Goal: Task Accomplishment & Management: Complete application form

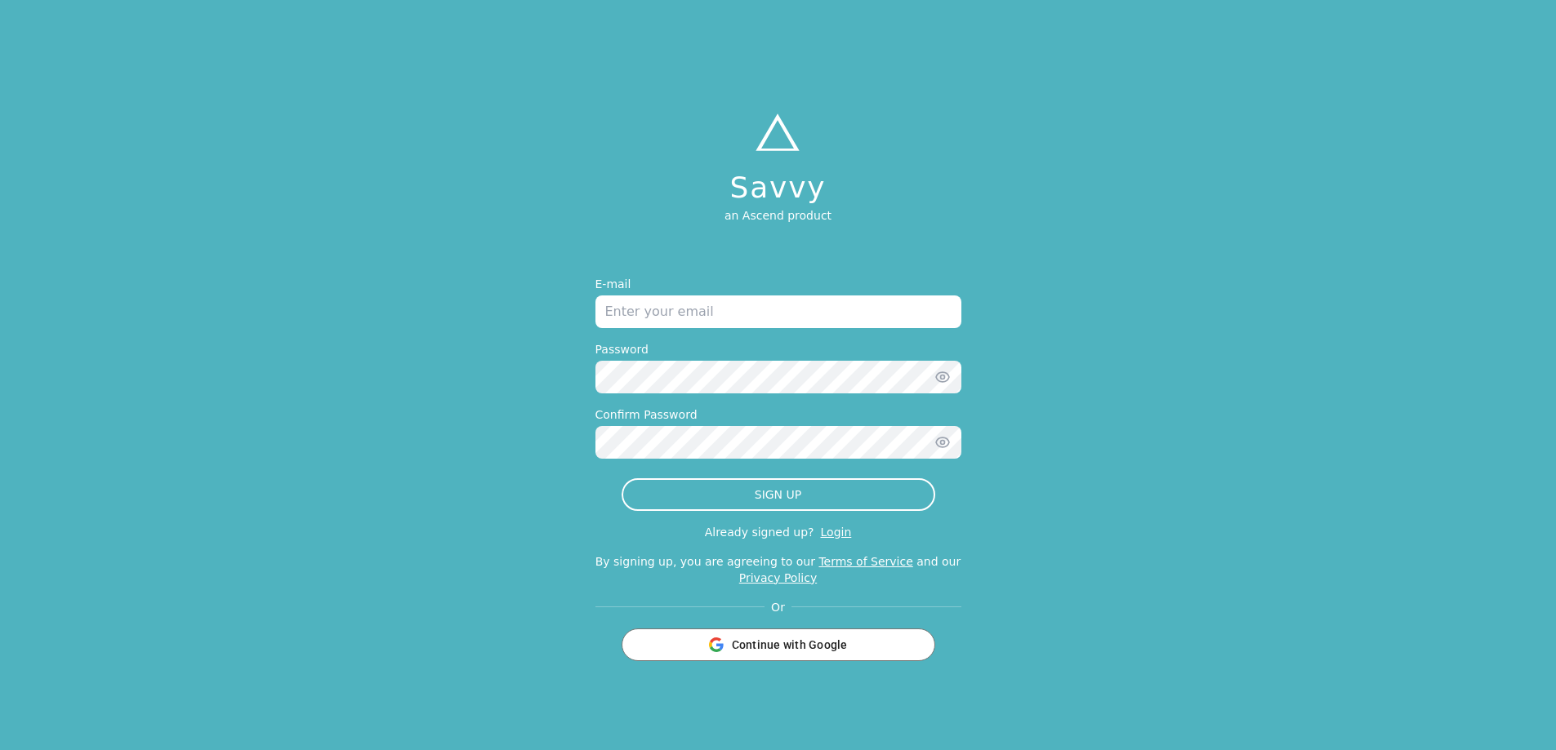
click at [728, 311] on input "email" at bounding box center [778, 312] width 366 height 33
type input "[PERSON_NAME][EMAIL_ADDRESS][DOMAIN_NAME]"
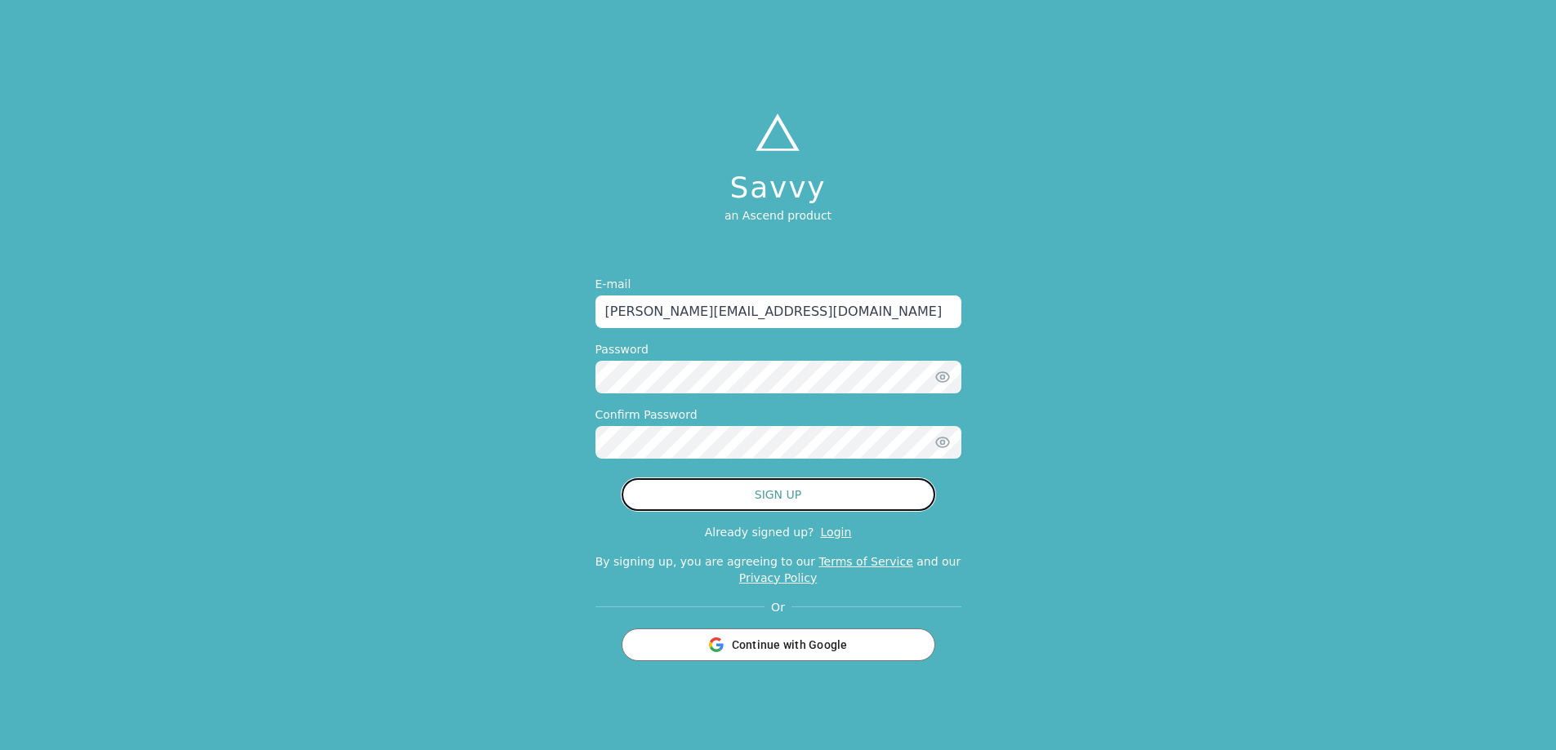
click at [782, 499] on button "SIGN UP" at bounding box center [778, 495] width 314 height 33
click at [939, 377] on icon "button" at bounding box center [942, 377] width 16 height 16
click at [945, 376] on icon "button" at bounding box center [942, 377] width 16 height 16
click at [944, 377] on icon "button" at bounding box center [942, 377] width 4 height 4
click at [587, 373] on div "Savvy an Ascend product E-mail [PERSON_NAME][EMAIL_ADDRESS][DOMAIN_NAME] Passwo…" at bounding box center [778, 375] width 1556 height 750
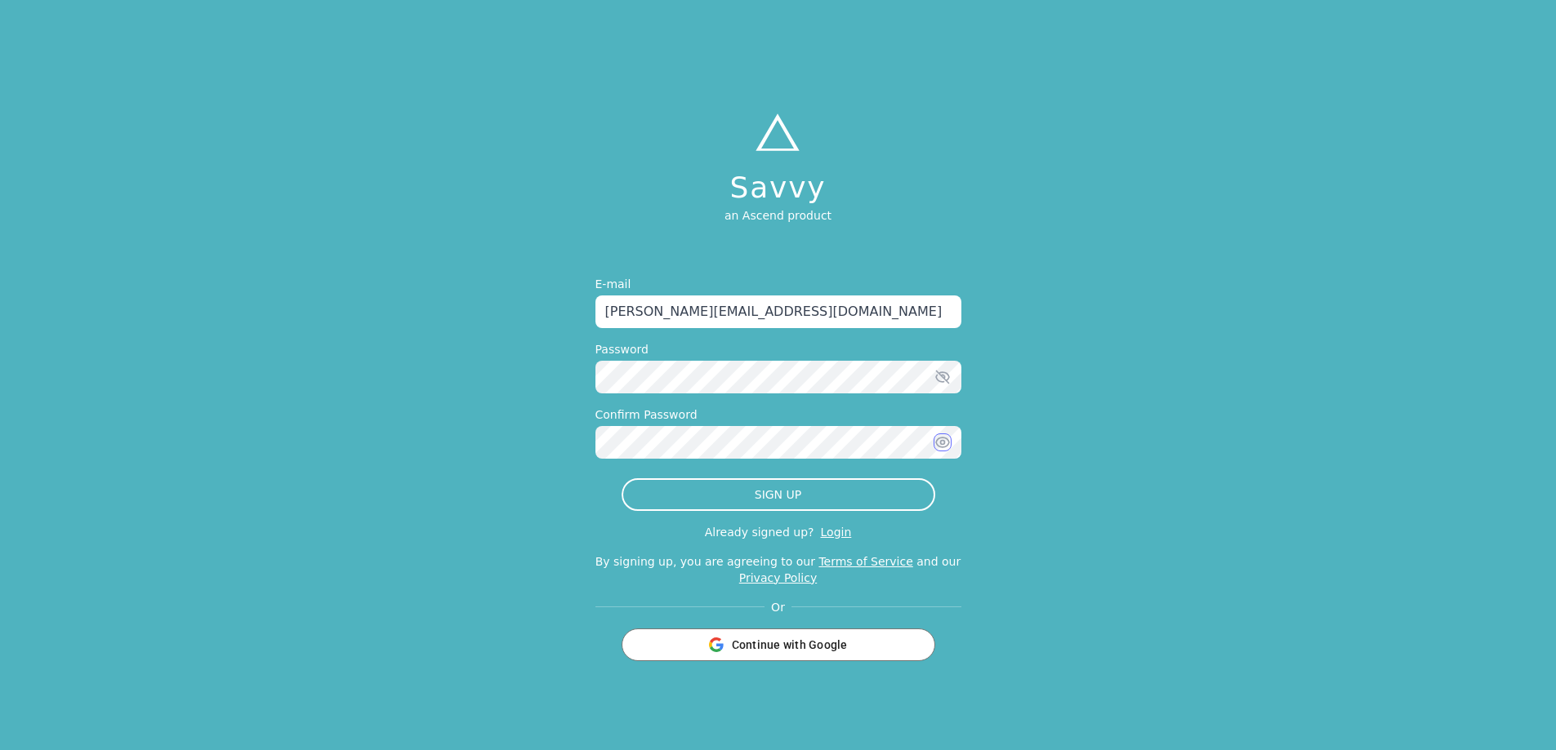
click at [938, 441] on icon "button" at bounding box center [942, 442] width 16 height 16
click at [1286, 430] on div "Savvy an Ascend product E-mail [PERSON_NAME][EMAIL_ADDRESS][DOMAIN_NAME] Passwo…" at bounding box center [778, 375] width 1556 height 750
click at [839, 508] on button "SIGN UP" at bounding box center [778, 495] width 314 height 33
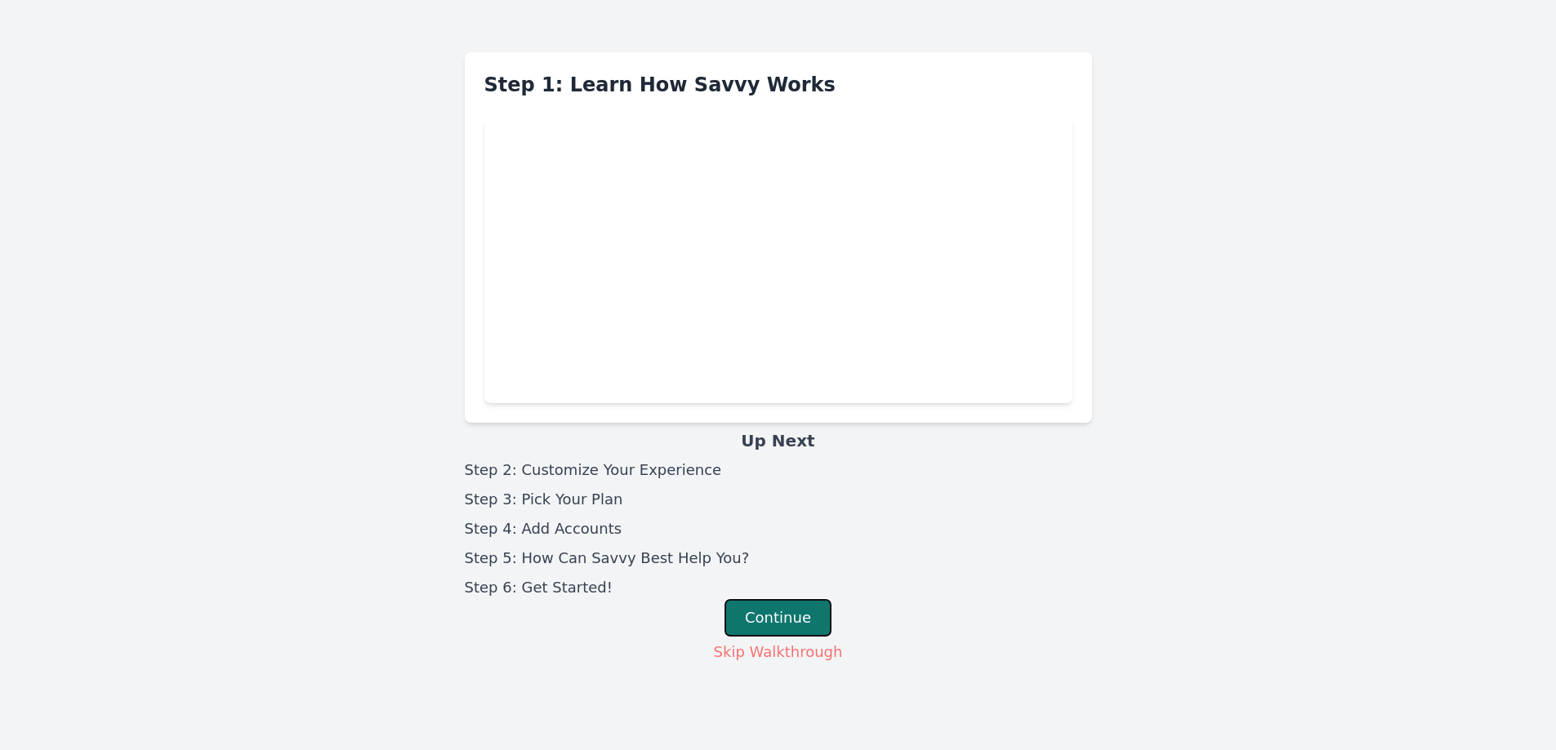
click at [787, 612] on button "Continue" at bounding box center [777, 618] width 107 height 38
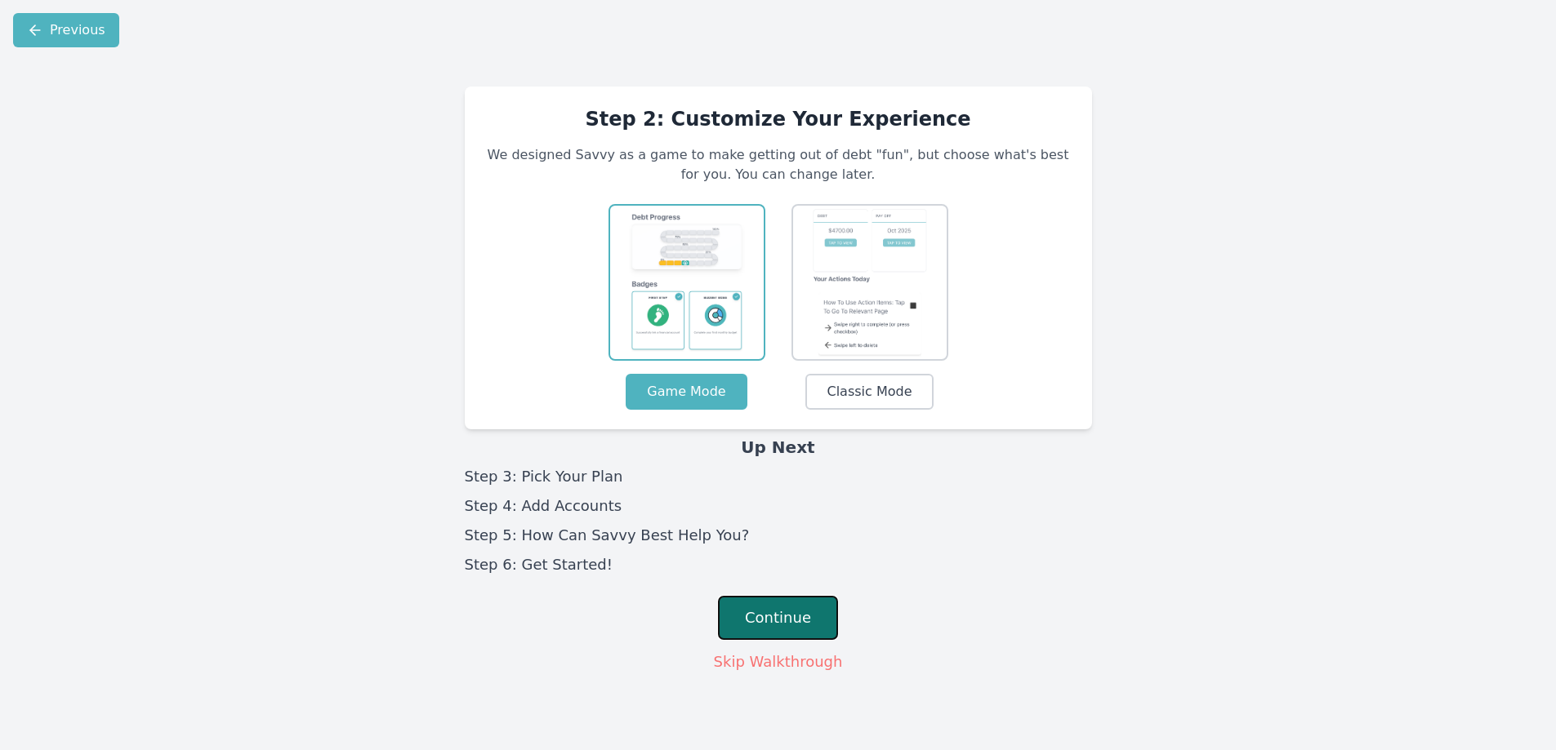
click at [768, 621] on button "Continue" at bounding box center [778, 618] width 120 height 44
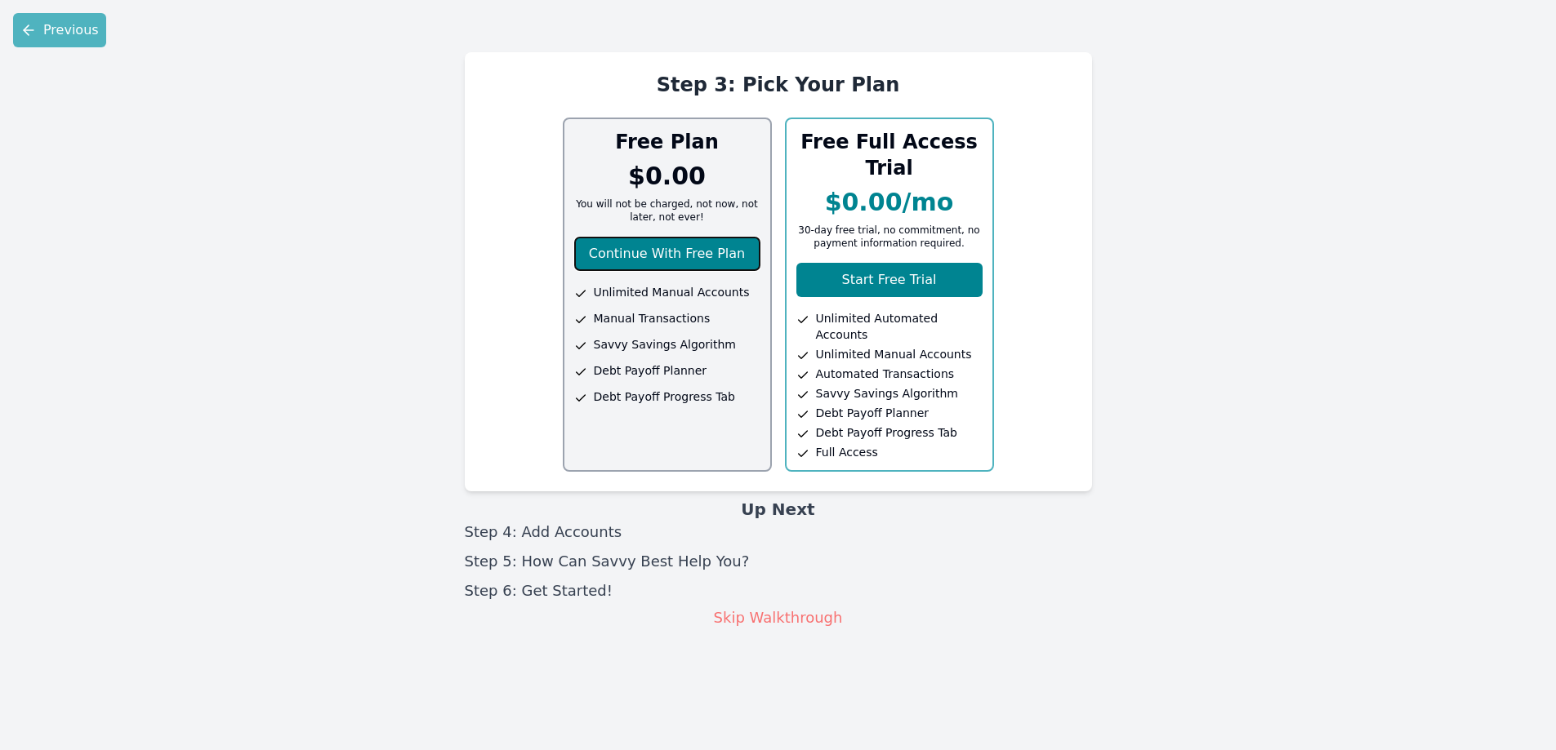
click at [711, 263] on button "Continue With Free Plan" at bounding box center [667, 254] width 186 height 34
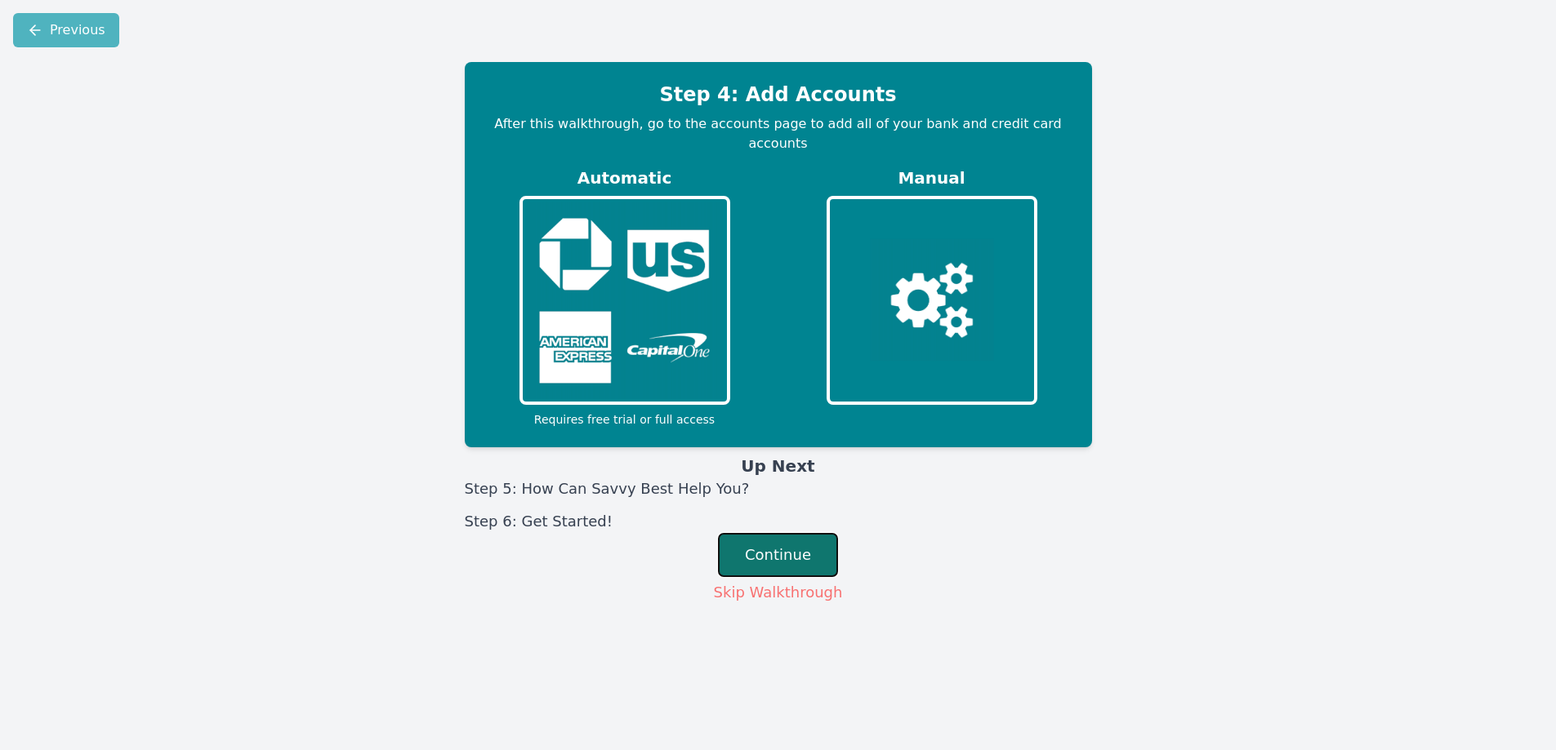
click at [770, 533] on button "Continue" at bounding box center [778, 555] width 120 height 44
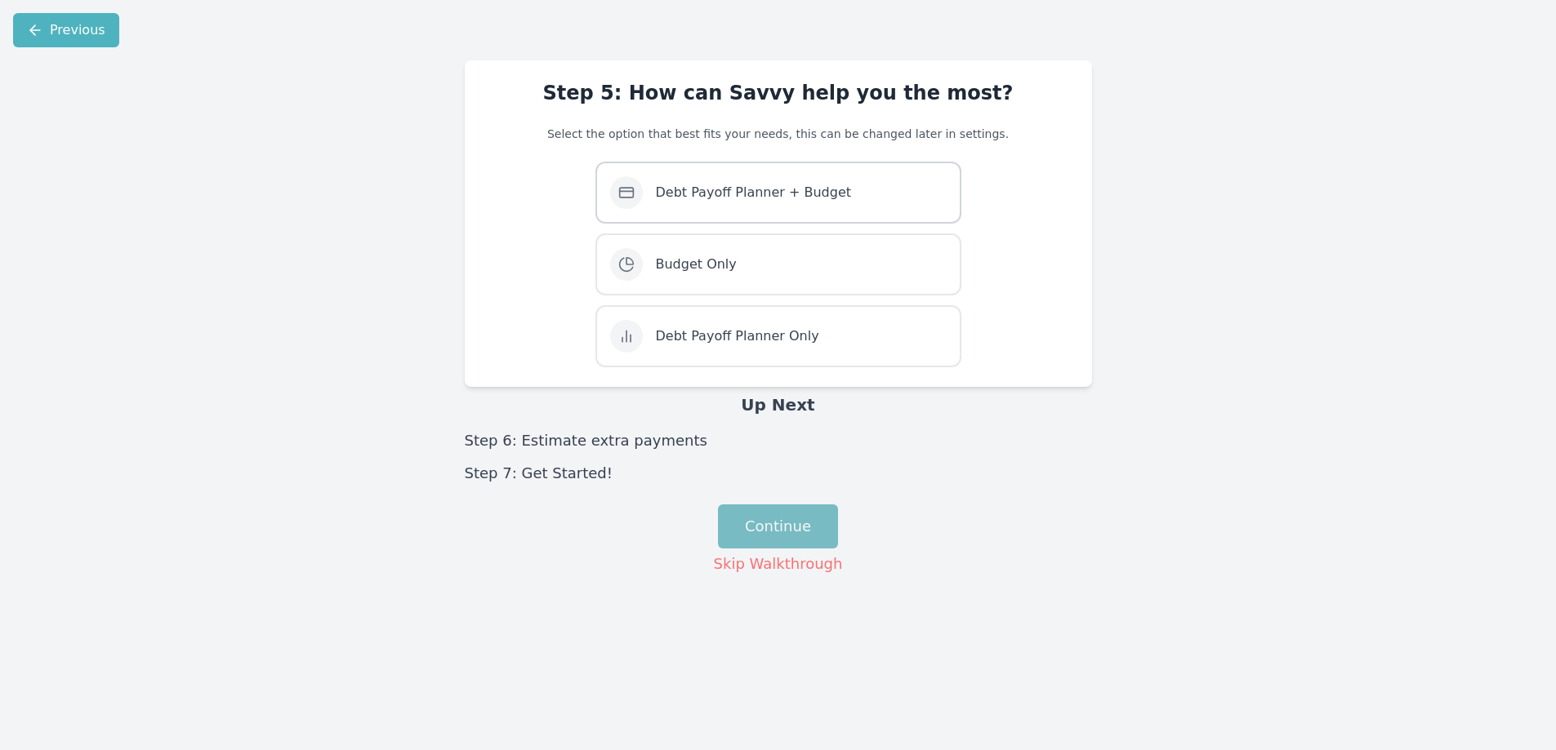
click at [754, 201] on span "Debt Payoff Planner + Budget" at bounding box center [754, 193] width 196 height 20
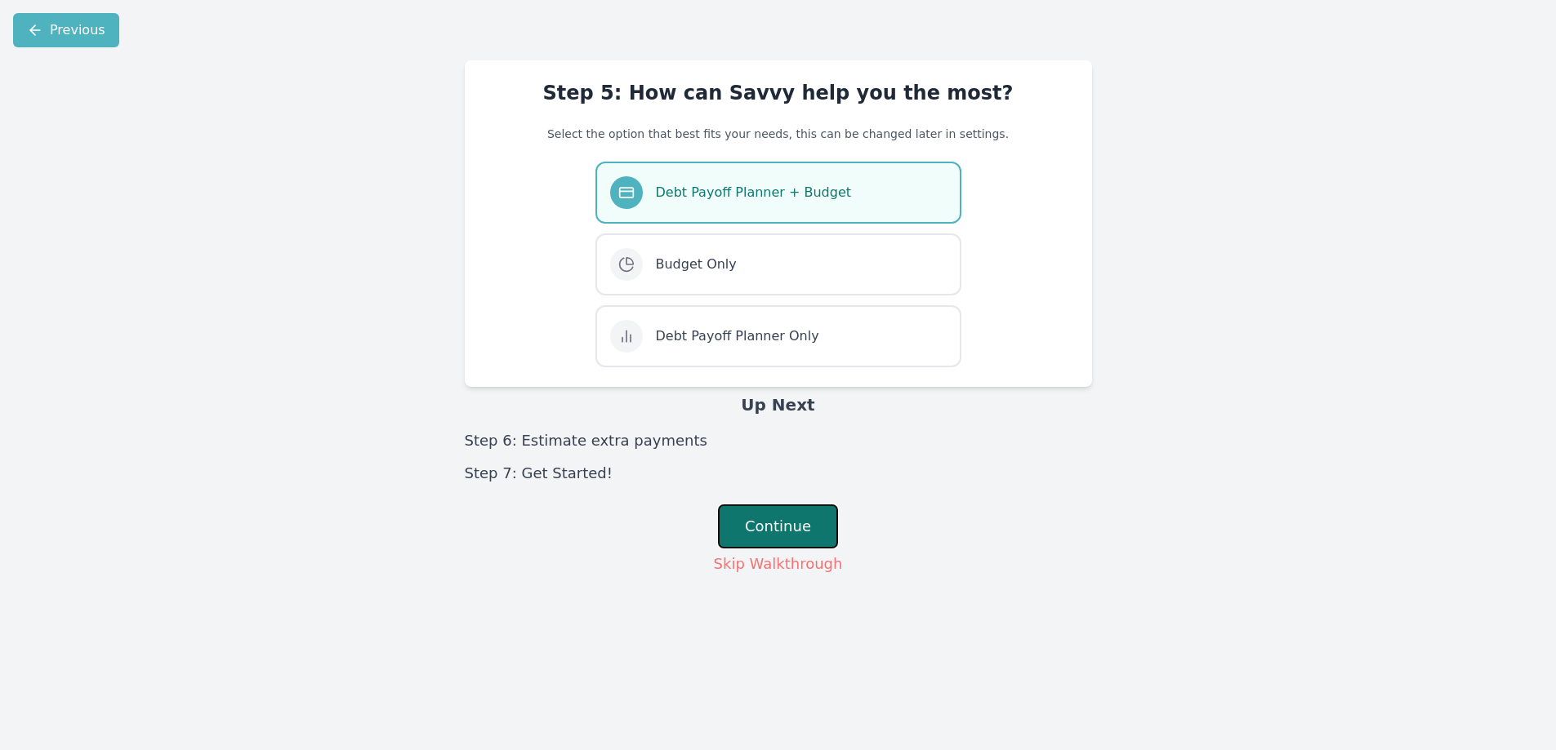
click at [800, 523] on button "Continue" at bounding box center [778, 527] width 120 height 44
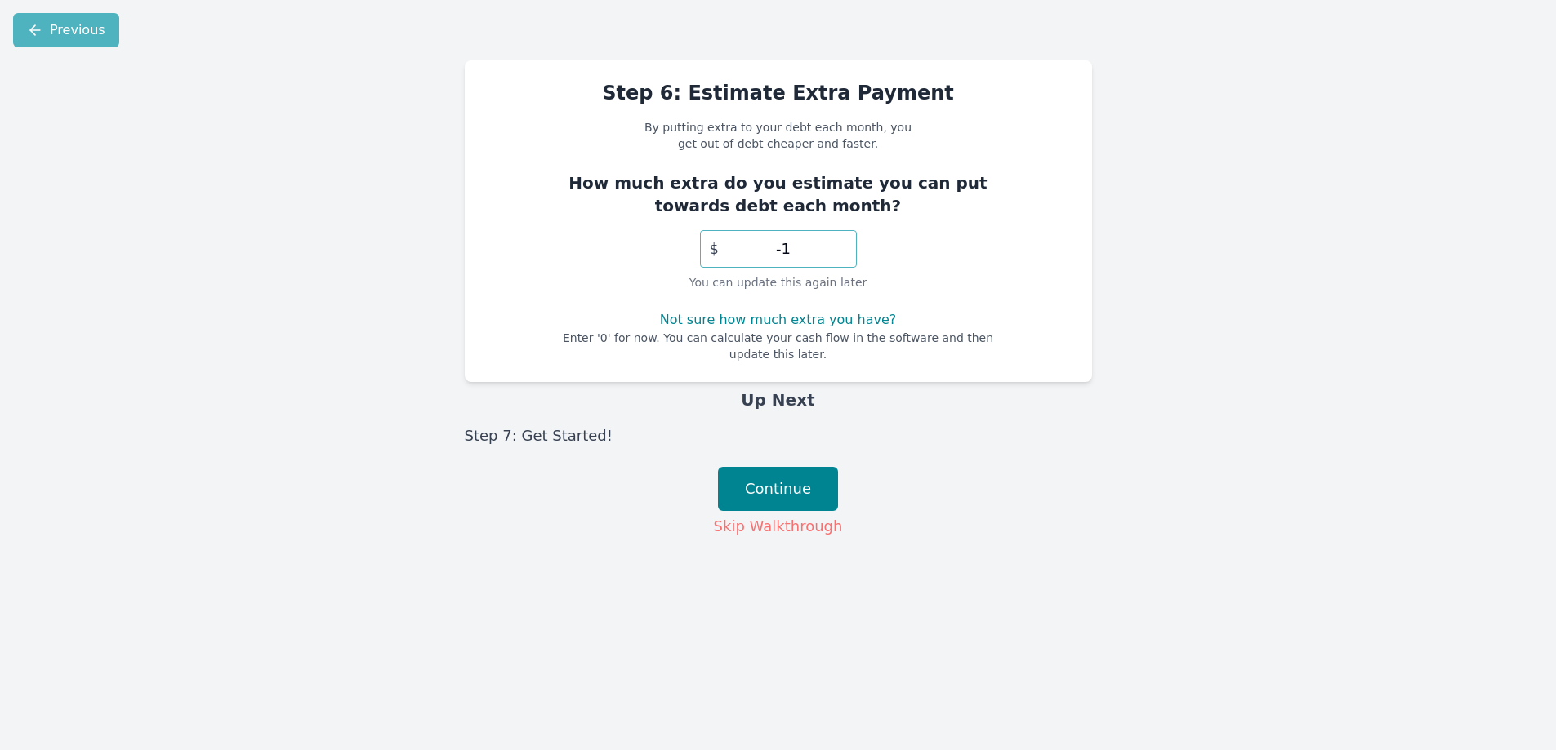
click at [850, 254] on input "-1" at bounding box center [778, 249] width 157 height 38
click at [850, 243] on input "0" at bounding box center [778, 249] width 157 height 38
click at [850, 243] on input "1" at bounding box center [778, 249] width 157 height 38
click at [850, 243] on input "2" at bounding box center [778, 249] width 157 height 38
click at [850, 243] on input "3" at bounding box center [778, 249] width 157 height 38
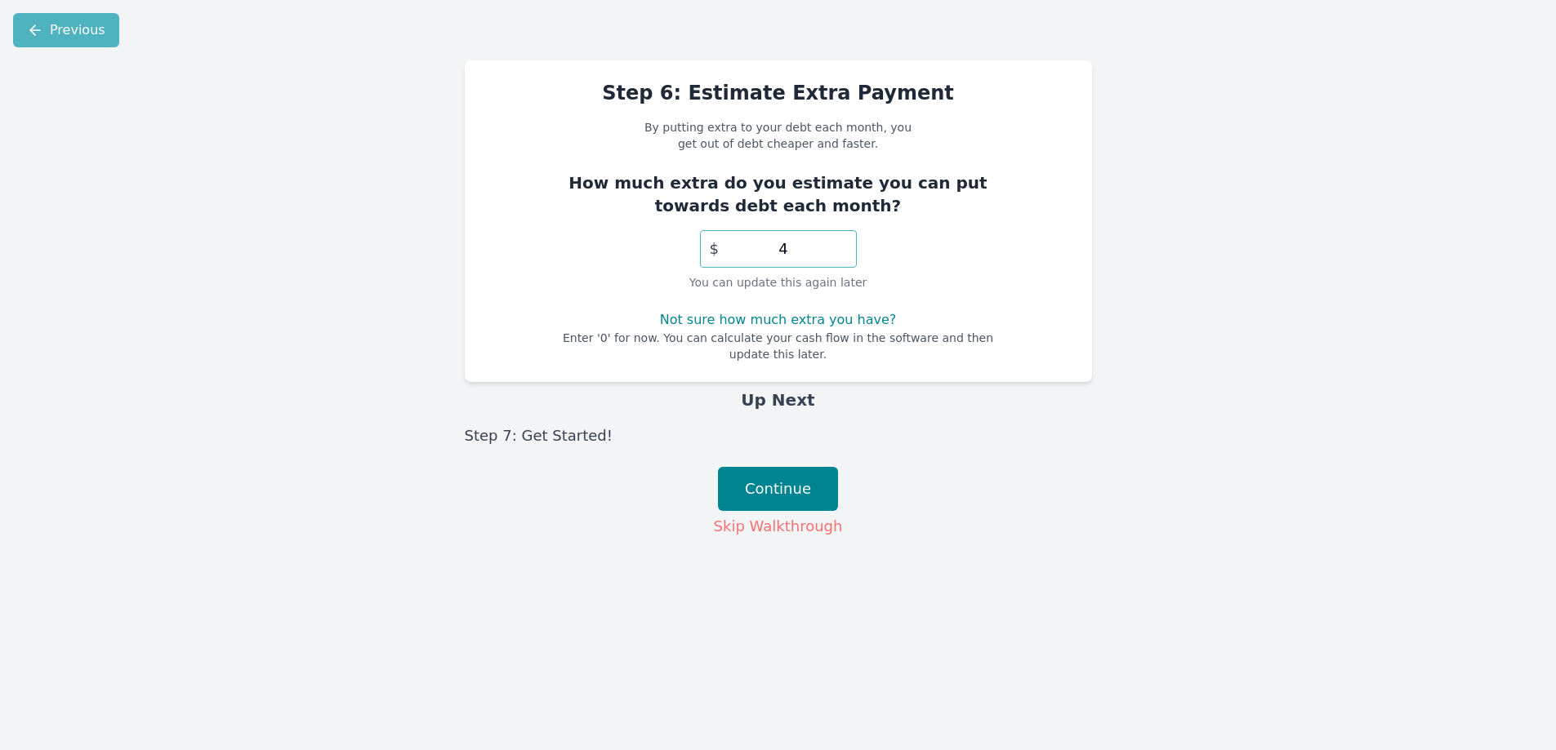
click at [850, 243] on input "4" at bounding box center [778, 249] width 157 height 38
click at [850, 243] on input "5" at bounding box center [778, 249] width 157 height 38
type input "307"
click at [850, 243] on input "307" at bounding box center [778, 249] width 157 height 38
click at [776, 483] on button "Continue" at bounding box center [778, 489] width 120 height 44
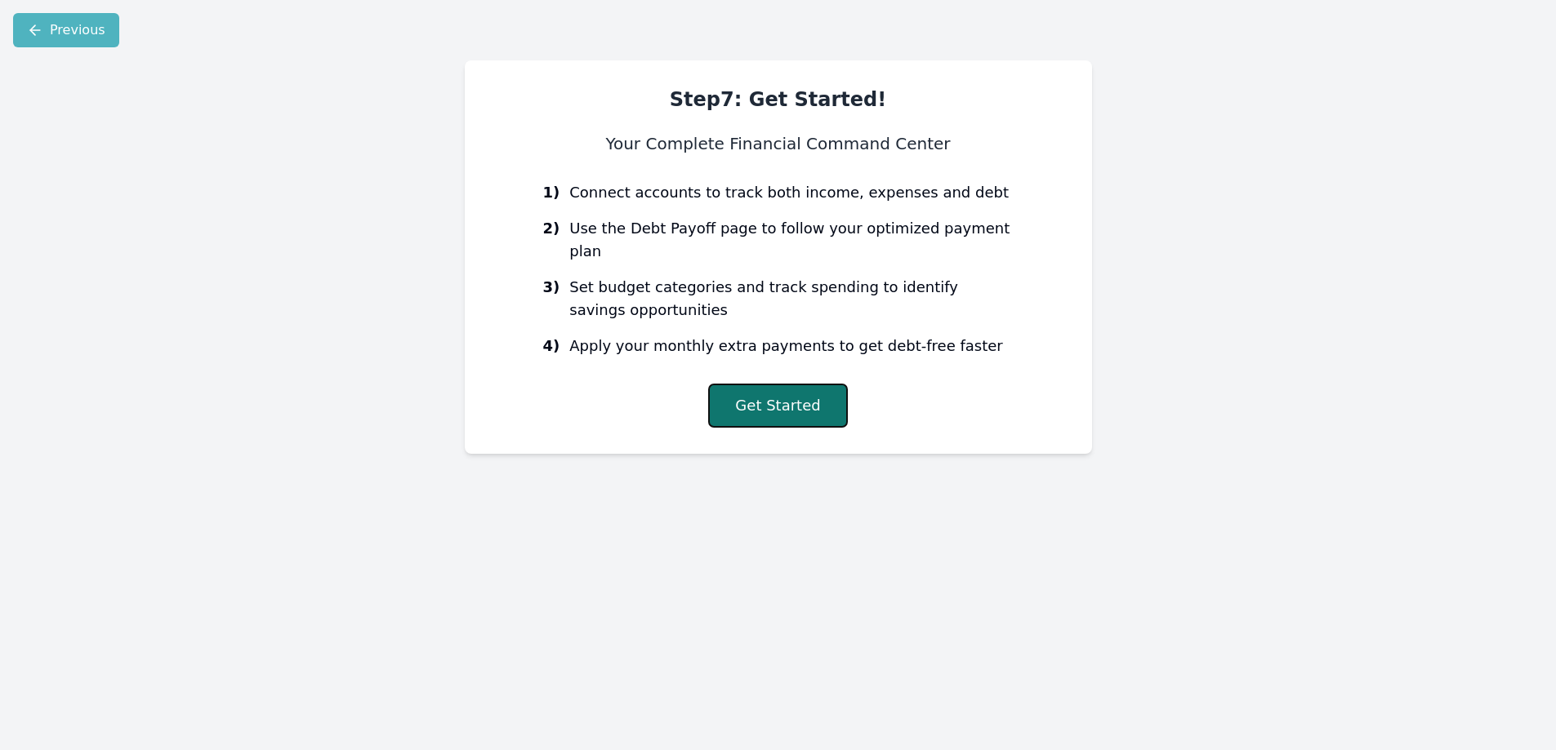
click at [781, 394] on button "Get Started" at bounding box center [777, 406] width 139 height 44
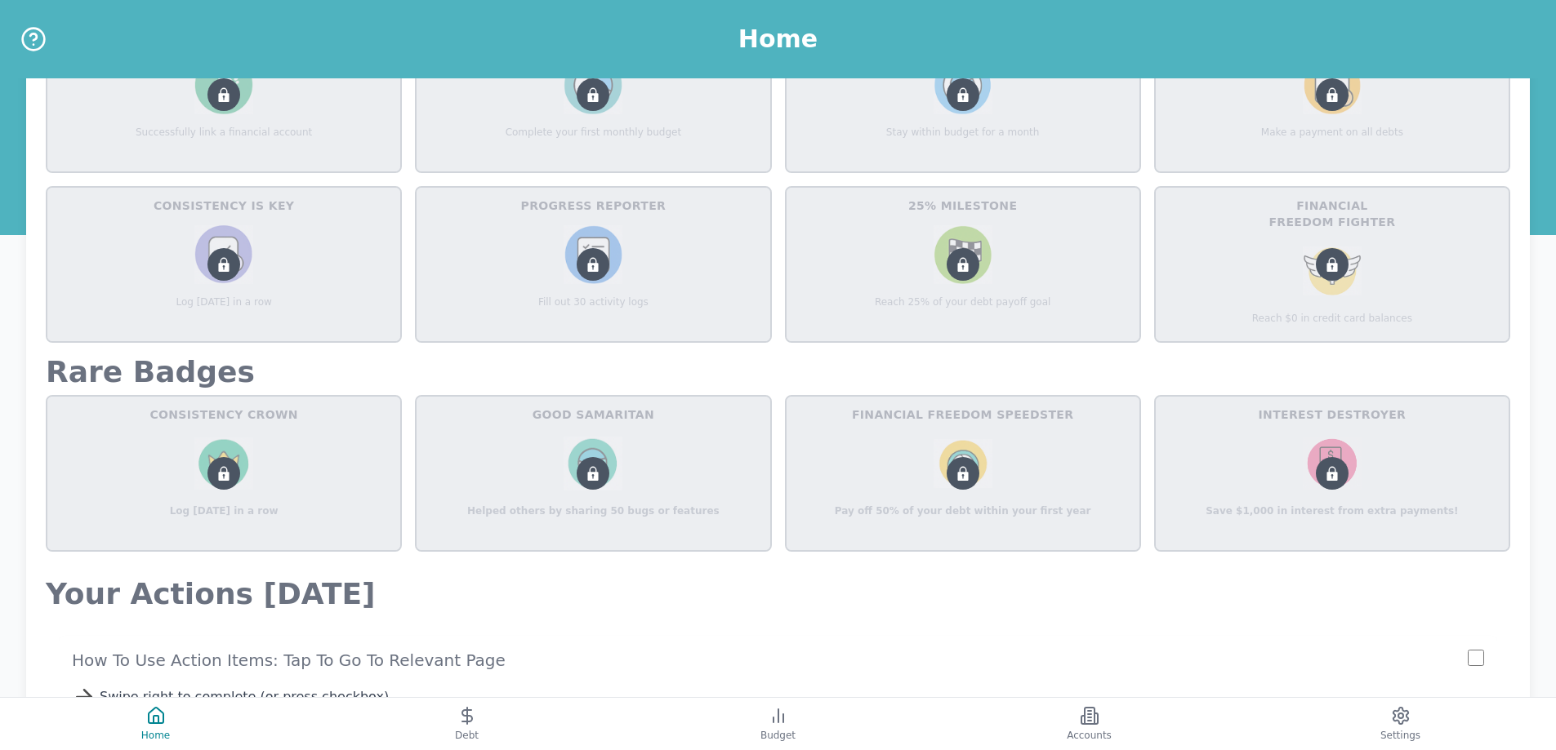
scroll to position [653, 0]
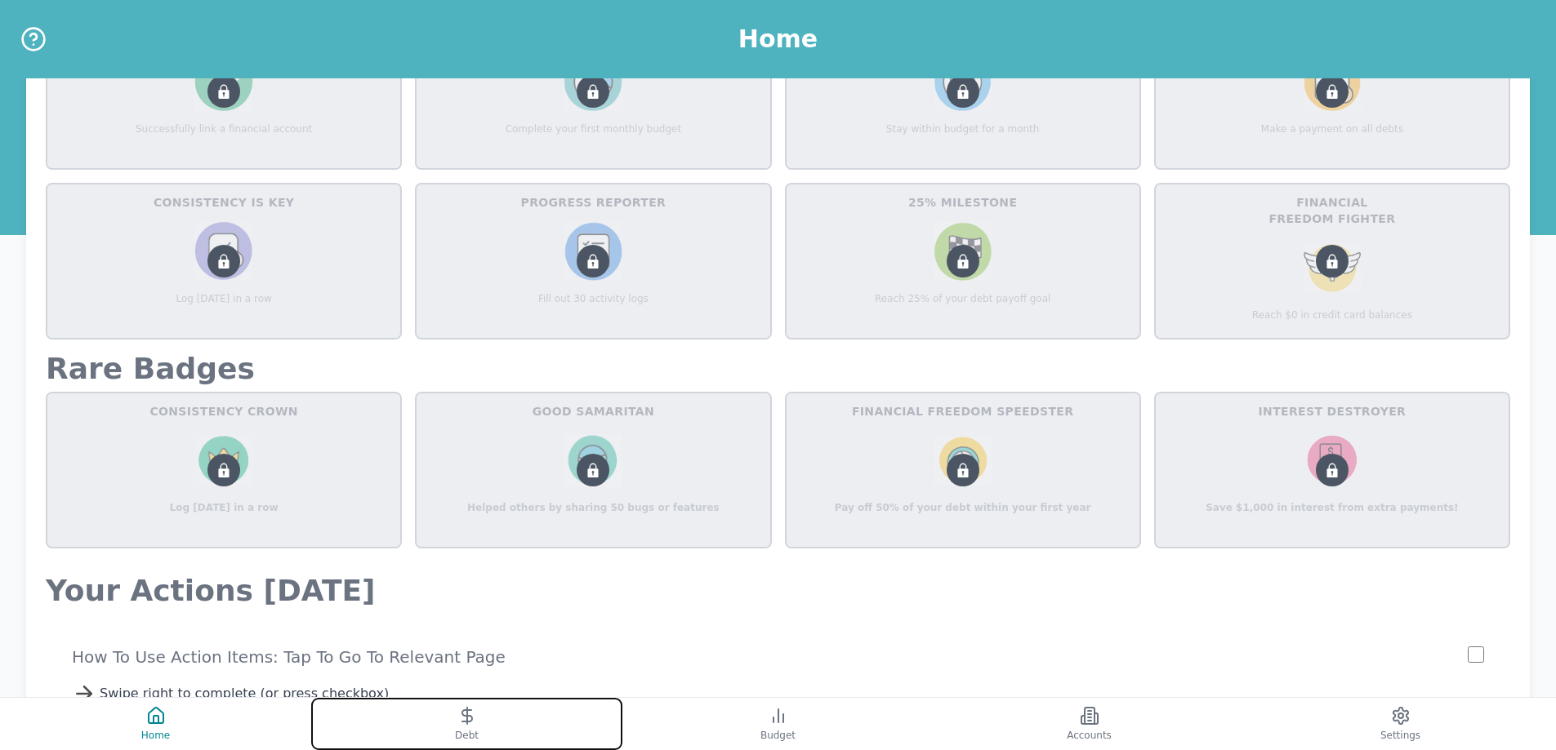
click at [475, 727] on button "Debt" at bounding box center [466, 724] width 311 height 52
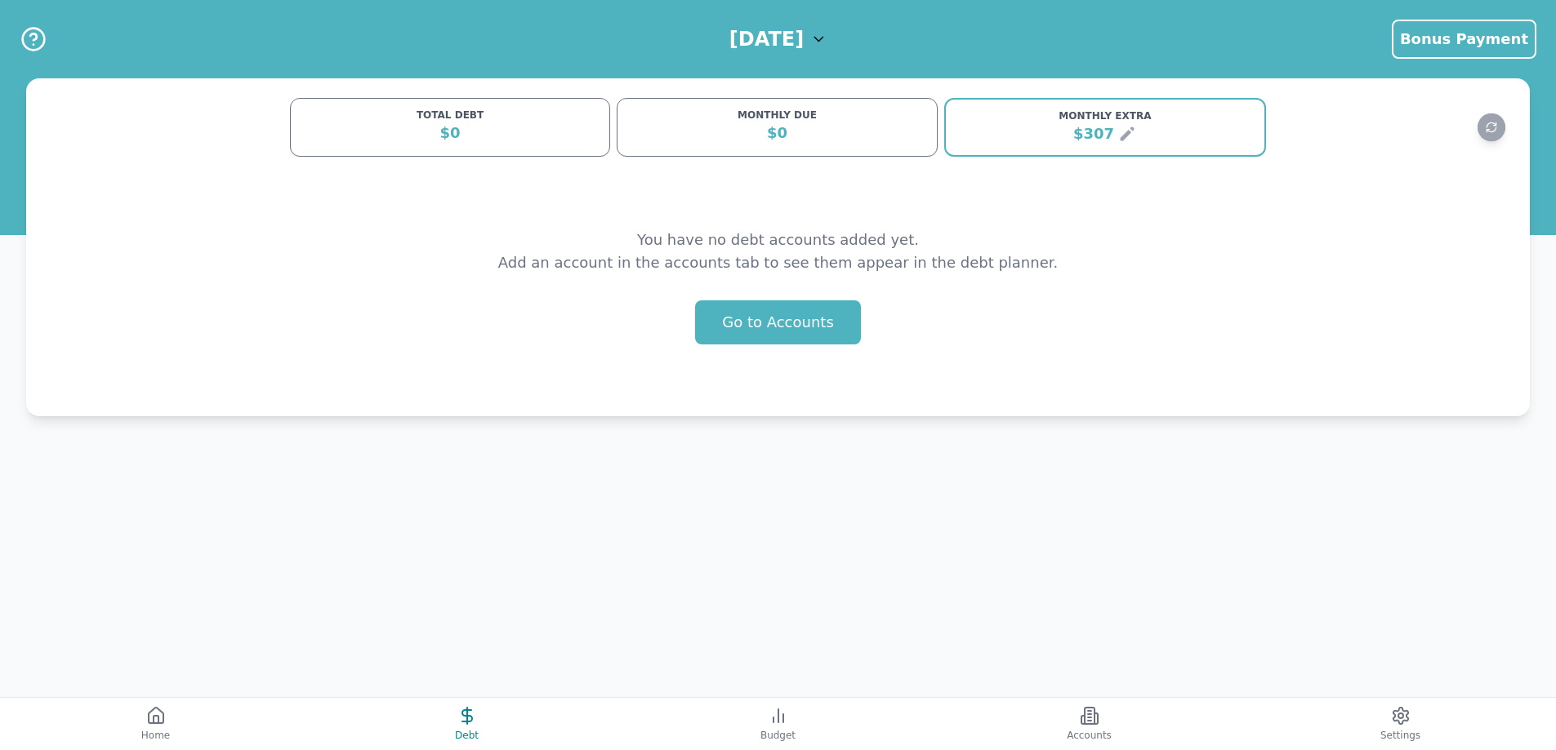
click at [509, 136] on div "$0" at bounding box center [450, 133] width 299 height 23
click at [461, 139] on div "$0" at bounding box center [450, 133] width 299 height 23
drag, startPoint x: 432, startPoint y: 135, endPoint x: 459, endPoint y: 136, distance: 27.0
click at [459, 136] on div "$0" at bounding box center [450, 133] width 299 height 23
click at [584, 136] on div "$0" at bounding box center [450, 133] width 299 height 23
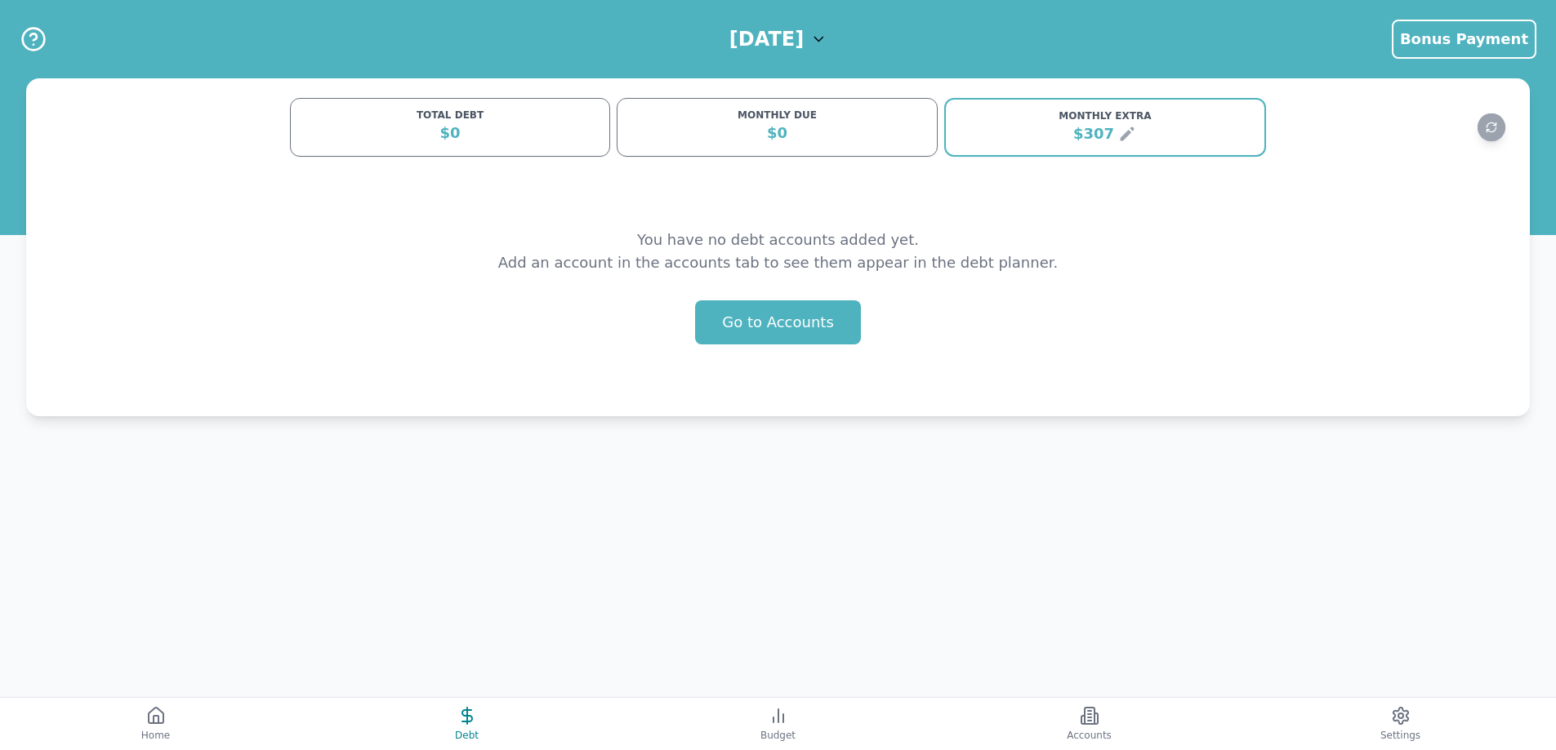
click at [476, 132] on div "$0" at bounding box center [450, 133] width 299 height 23
click at [776, 332] on button "Go to Accounts" at bounding box center [778, 323] width 166 height 44
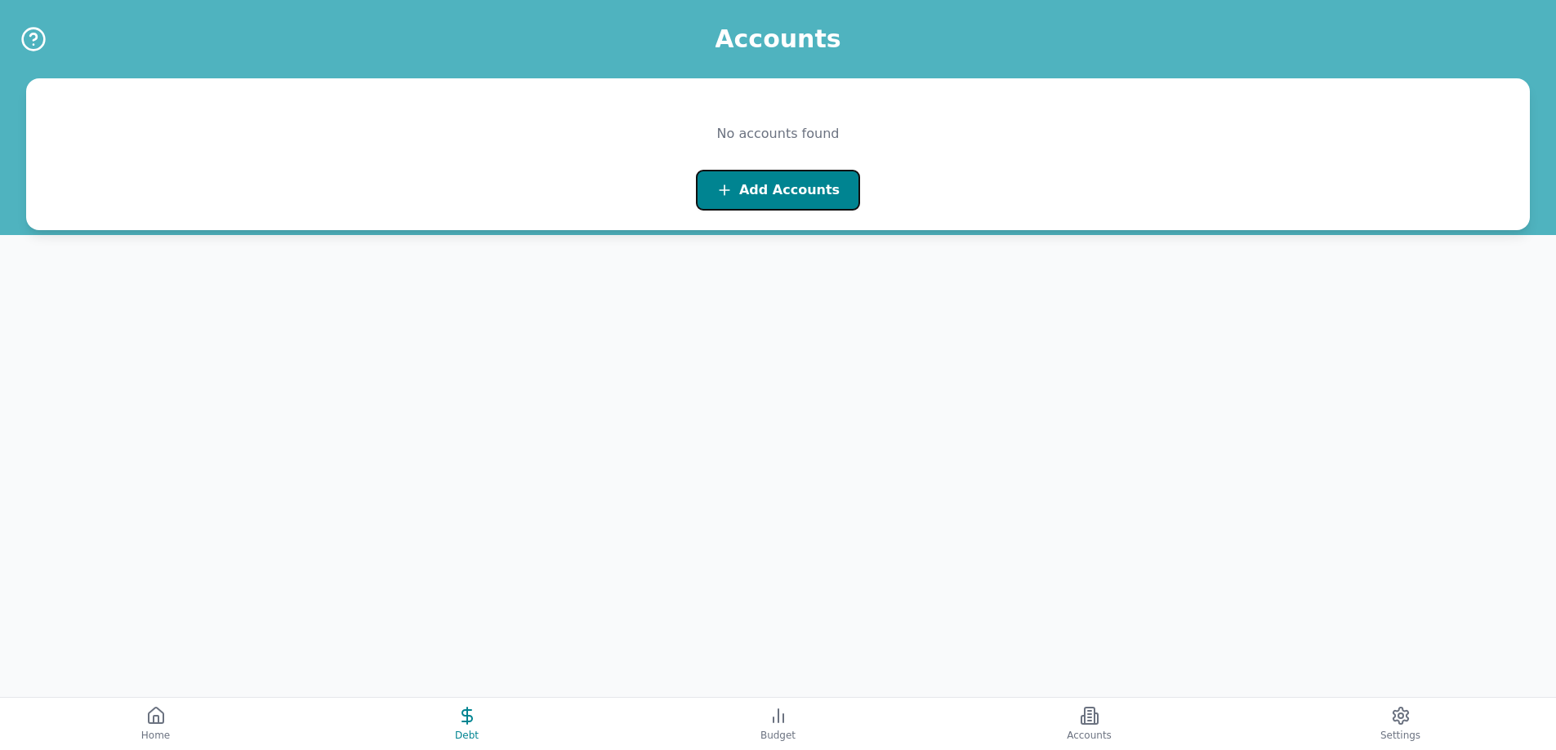
click at [770, 193] on span "Add Accounts" at bounding box center [789, 190] width 100 height 20
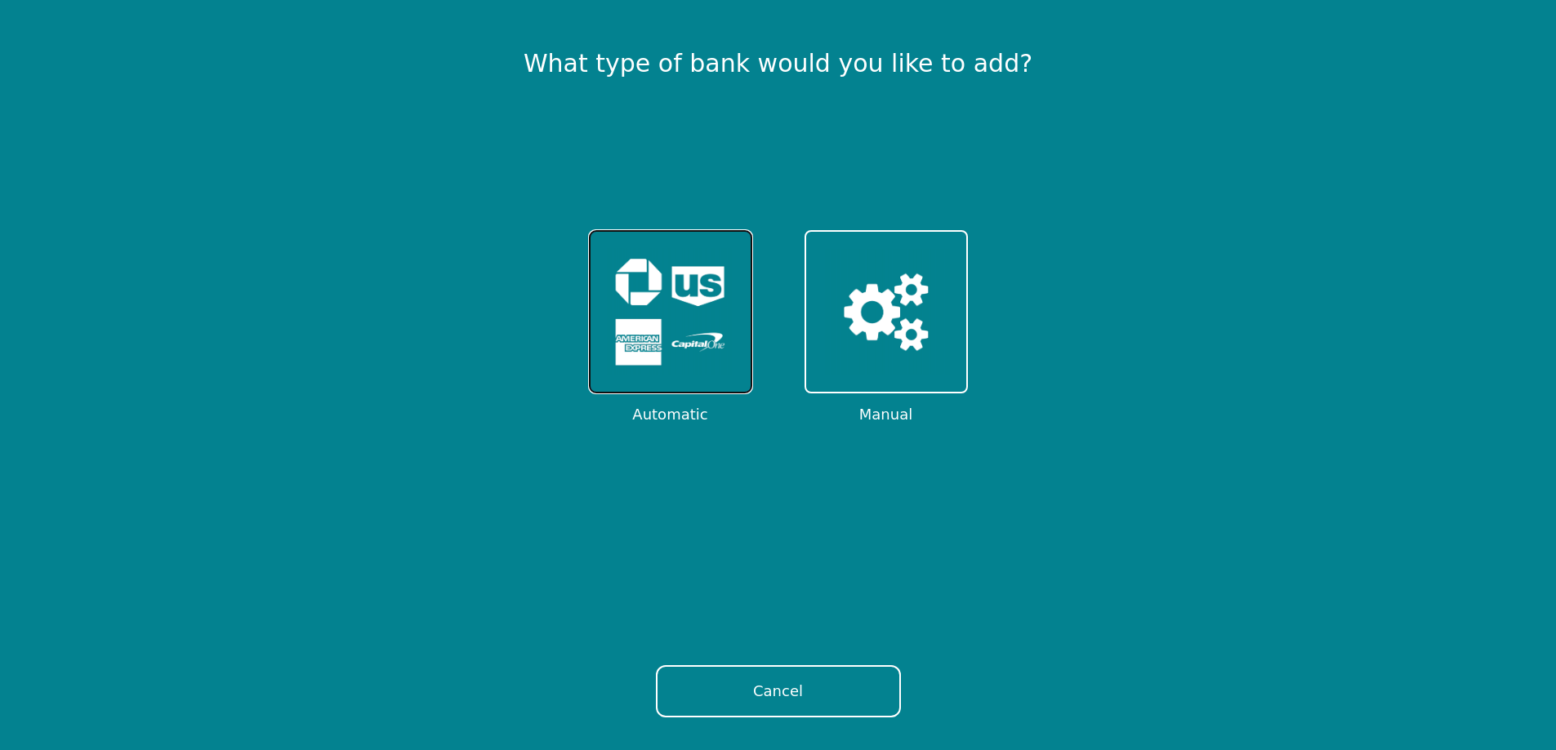
click at [719, 391] on button at bounding box center [670, 311] width 163 height 163
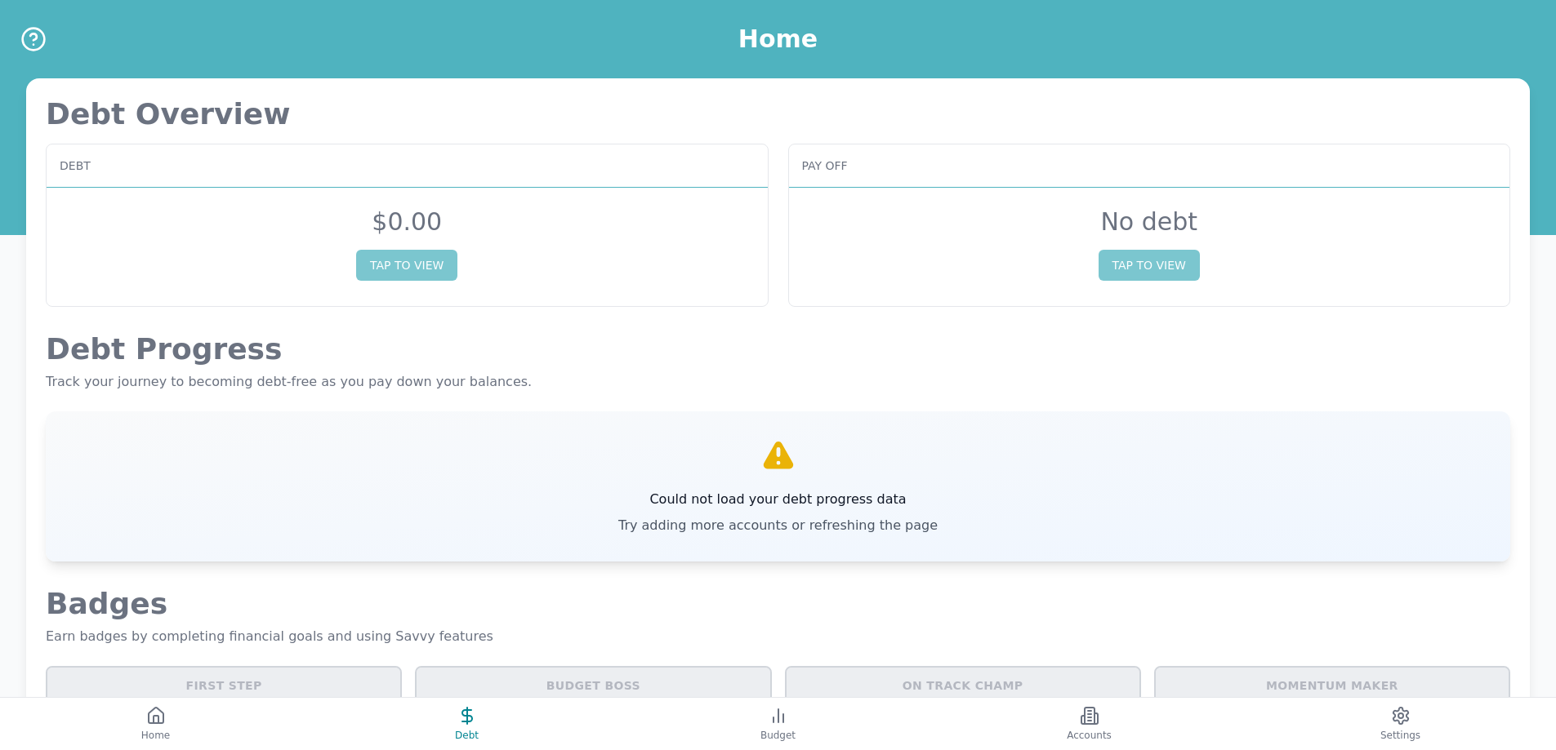
scroll to position [653, 0]
